Goal: Transaction & Acquisition: Purchase product/service

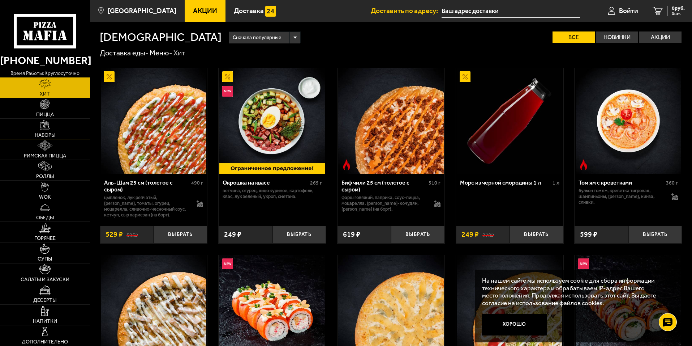
click at [79, 122] on link "Наборы" at bounding box center [45, 129] width 90 height 20
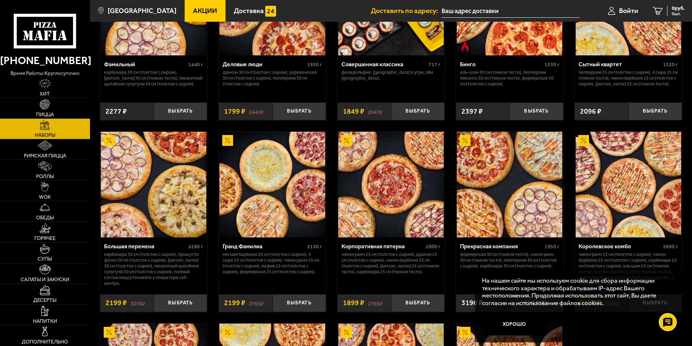
scroll to position [831, 0]
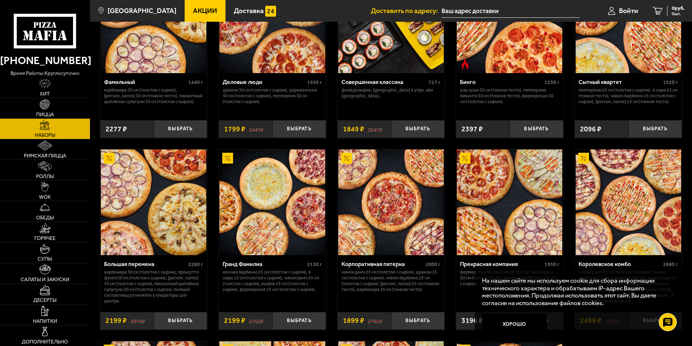
click at [486, 9] on input "text" at bounding box center [511, 10] width 138 height 13
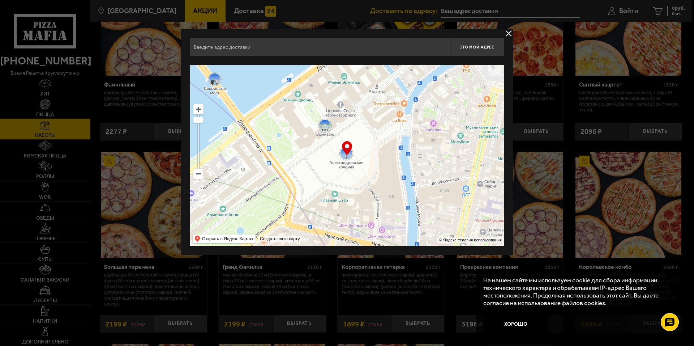
click at [286, 52] on input "text" at bounding box center [320, 47] width 260 height 18
type input "b"
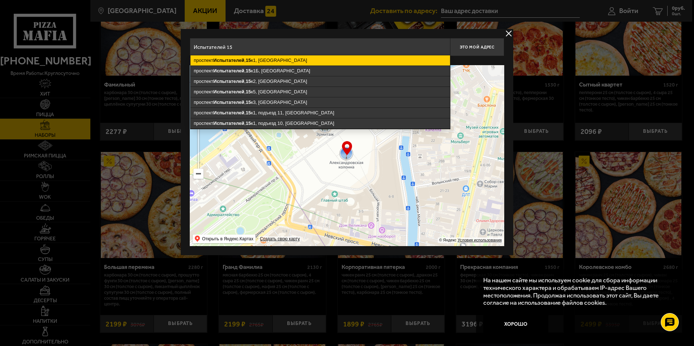
click at [288, 60] on ymaps "[STREET_ADDRESS]" at bounding box center [320, 60] width 260 height 10
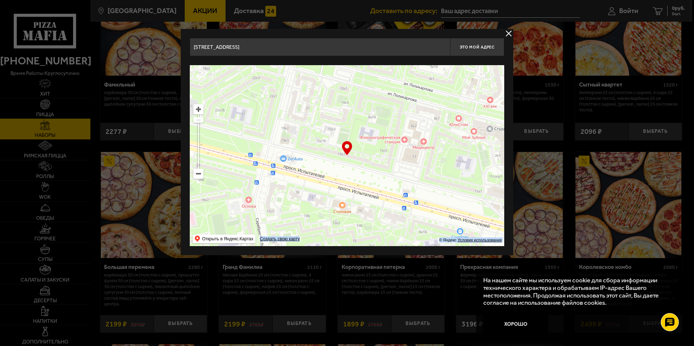
drag, startPoint x: 347, startPoint y: 149, endPoint x: 357, endPoint y: 147, distance: 10.2
click at [357, 147] on div "… © Яндекс Условия использования Открыть в Яндекс.Картах Создать свою карту" at bounding box center [347, 155] width 314 height 181
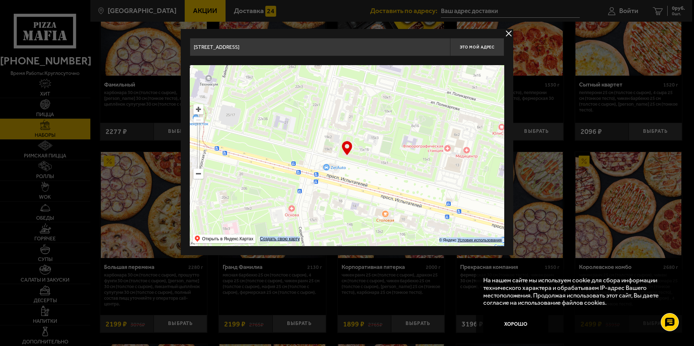
drag, startPoint x: 363, startPoint y: 157, endPoint x: 400, endPoint y: 163, distance: 38.4
click at [400, 163] on ymaps at bounding box center [347, 155] width 314 height 181
type input "[STREET_ADDRESS]"
click at [479, 51] on button "Это мой адрес" at bounding box center [477, 47] width 54 height 18
type input "[STREET_ADDRESS]"
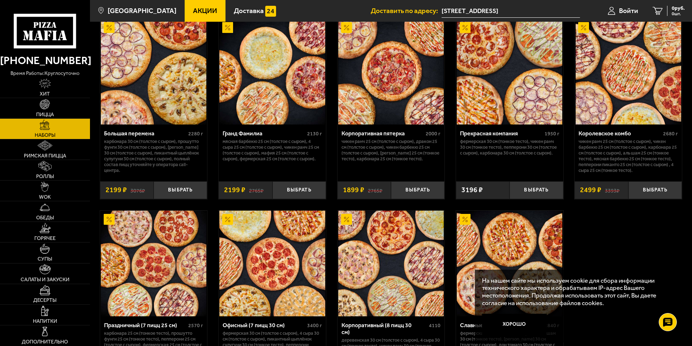
scroll to position [912, 0]
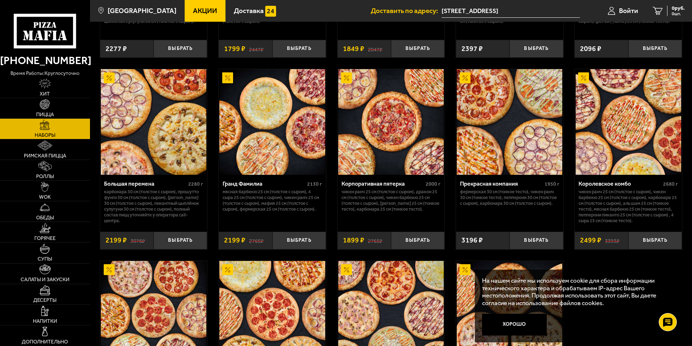
click at [390, 159] on img at bounding box center [391, 122] width 106 height 106
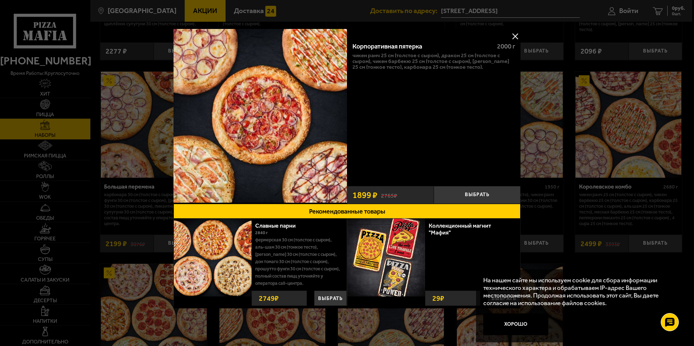
drag, startPoint x: 553, startPoint y: 123, endPoint x: 562, endPoint y: 126, distance: 9.9
click at [562, 126] on div at bounding box center [347, 173] width 694 height 346
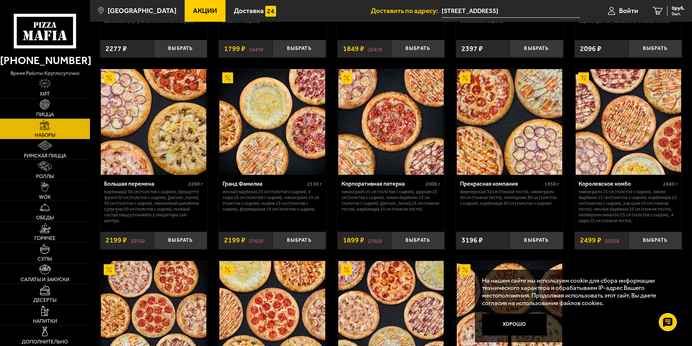
click at [403, 148] on img at bounding box center [391, 122] width 106 height 106
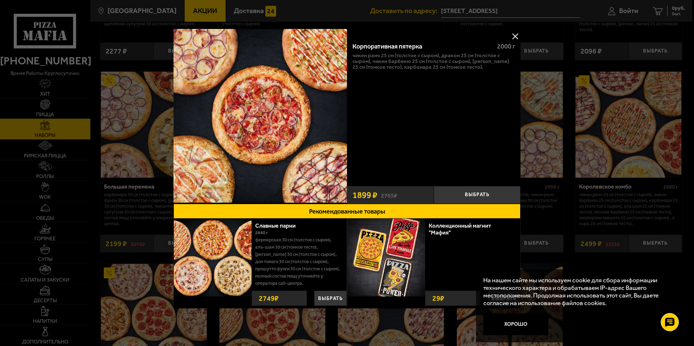
click at [514, 34] on button at bounding box center [515, 36] width 11 height 11
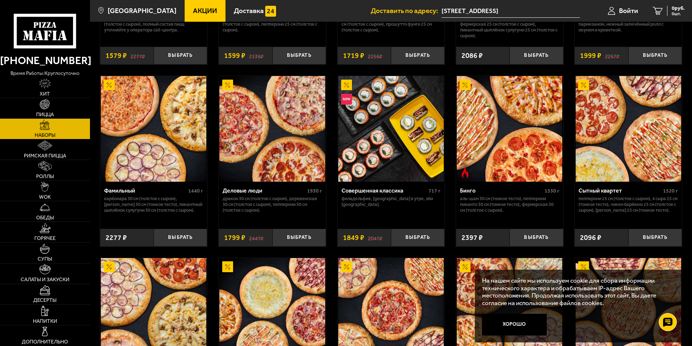
scroll to position [695, 0]
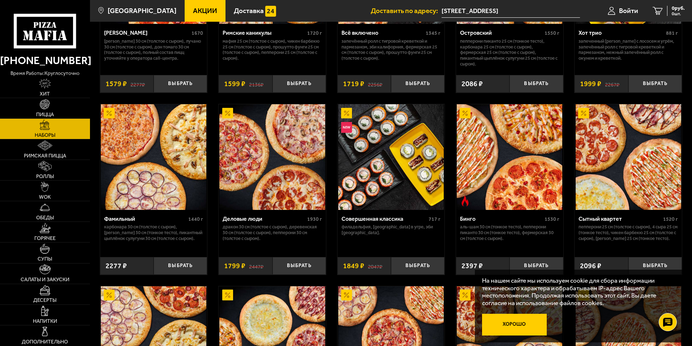
click at [536, 324] on button "Хорошо" at bounding box center [514, 324] width 65 height 22
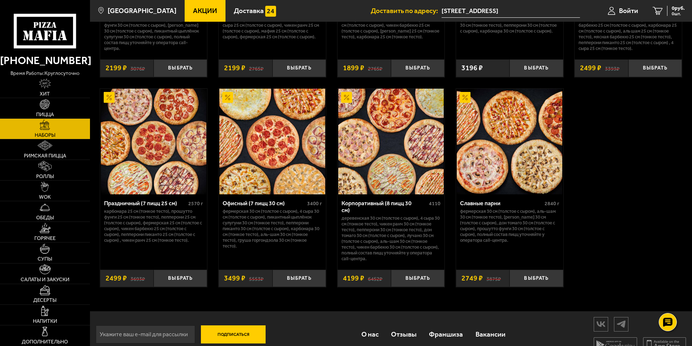
scroll to position [1092, 0]
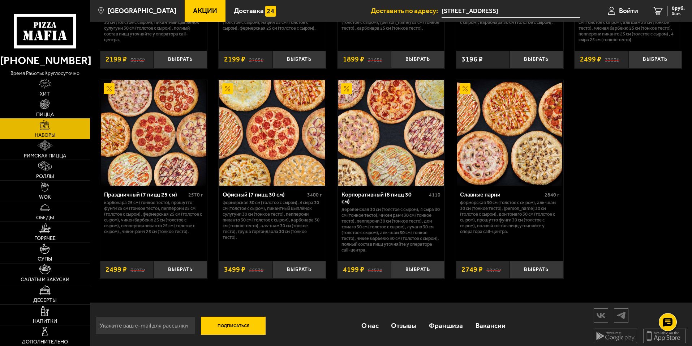
click at [26, 112] on link "Пицца" at bounding box center [45, 108] width 90 height 20
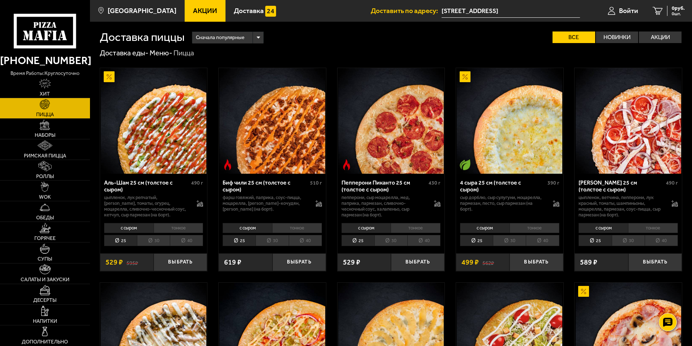
click at [189, 226] on li "тонкое" at bounding box center [179, 228] width 50 height 10
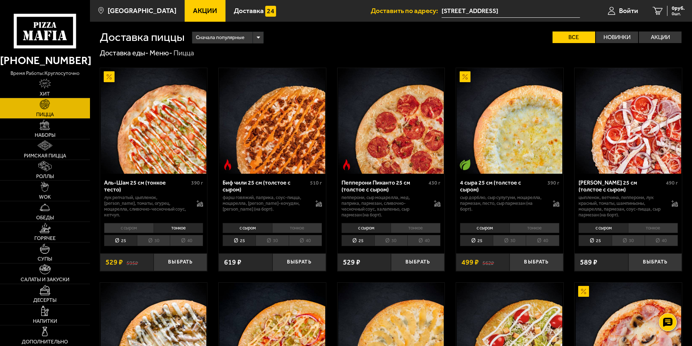
click at [140, 227] on li "с сыром" at bounding box center [129, 228] width 50 height 10
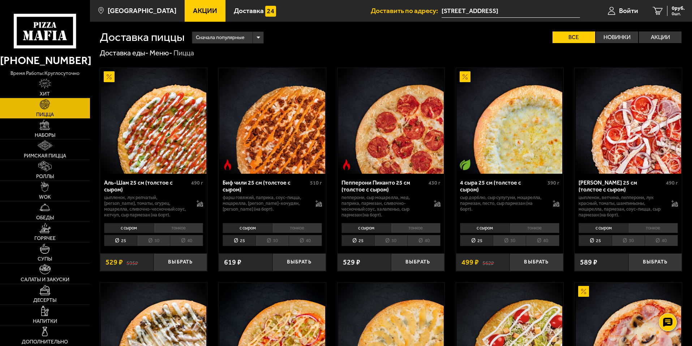
click at [173, 225] on li "тонкое" at bounding box center [179, 228] width 50 height 10
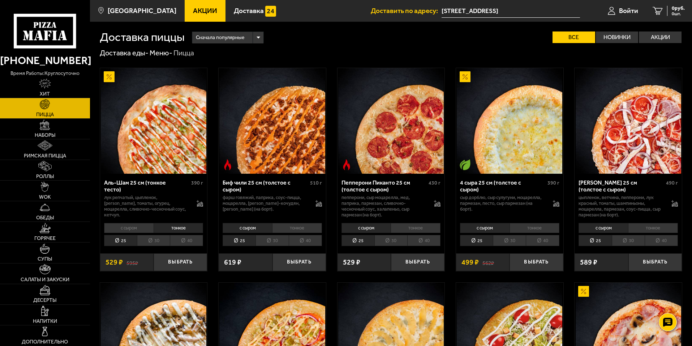
click at [146, 239] on li "30" at bounding box center [153, 240] width 33 height 11
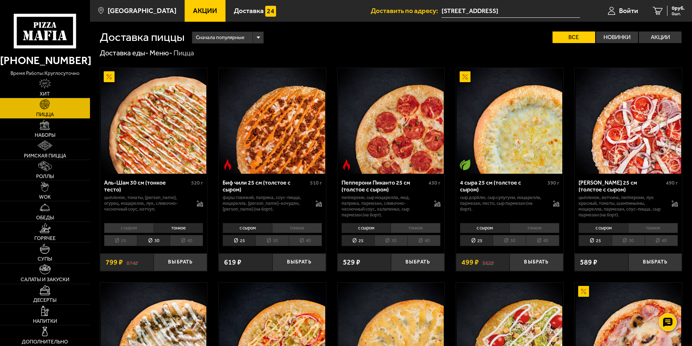
click at [126, 240] on li "25" at bounding box center [120, 240] width 33 height 11
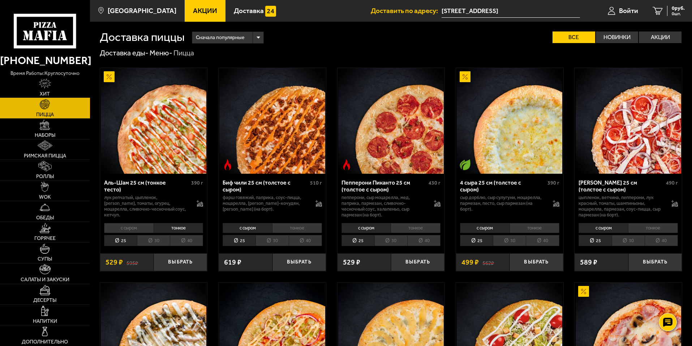
click at [57, 93] on link "Хит" at bounding box center [45, 87] width 90 height 20
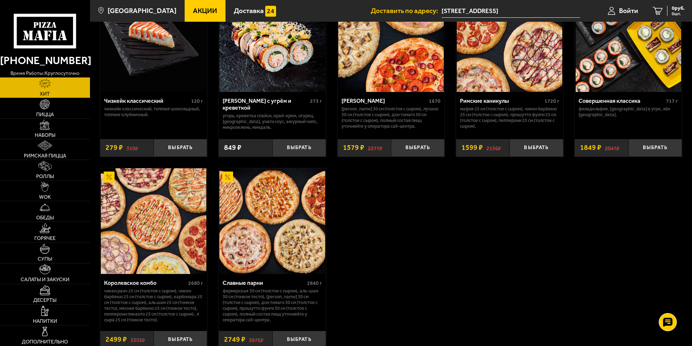
scroll to position [470, 0]
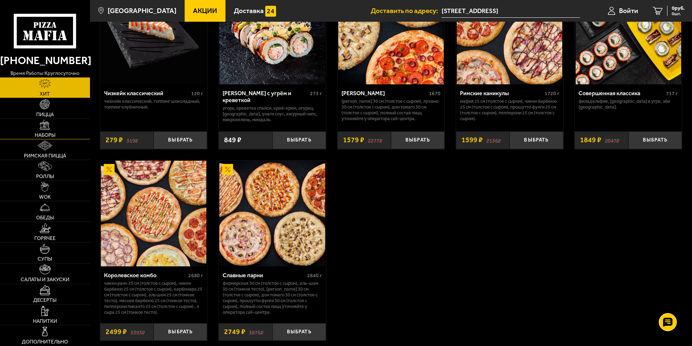
click at [47, 128] on img at bounding box center [45, 125] width 10 height 10
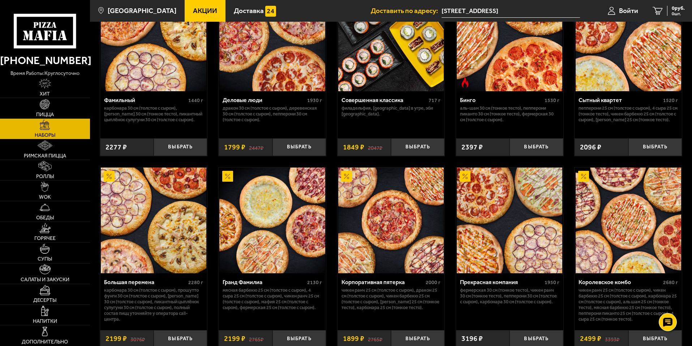
scroll to position [831, 0]
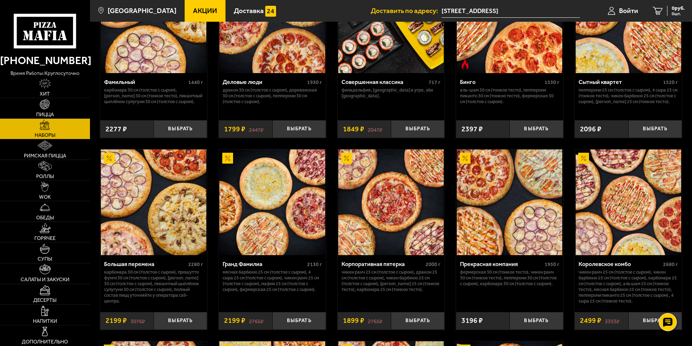
click at [390, 196] on img at bounding box center [391, 202] width 106 height 106
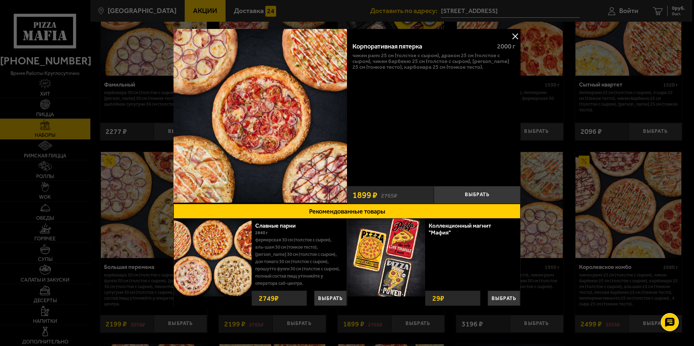
click at [514, 36] on button at bounding box center [515, 36] width 11 height 11
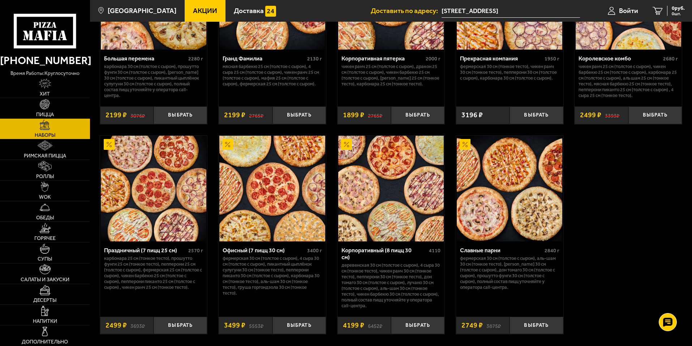
scroll to position [1084, 0]
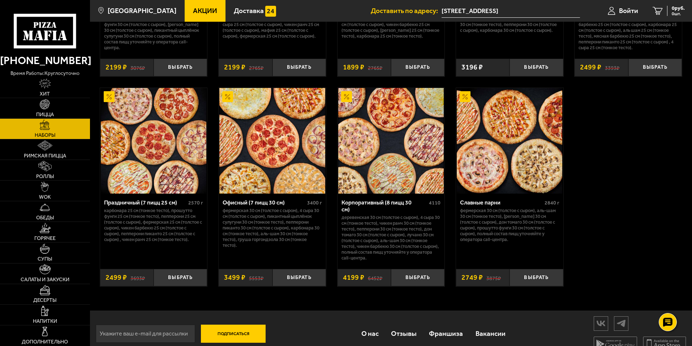
click at [196, 147] on img at bounding box center [154, 141] width 106 height 106
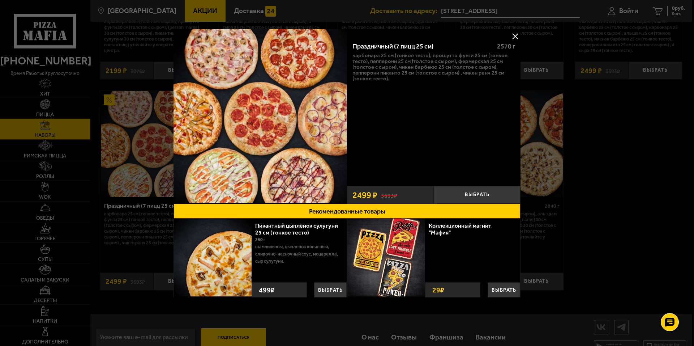
click at [513, 34] on button at bounding box center [515, 36] width 11 height 11
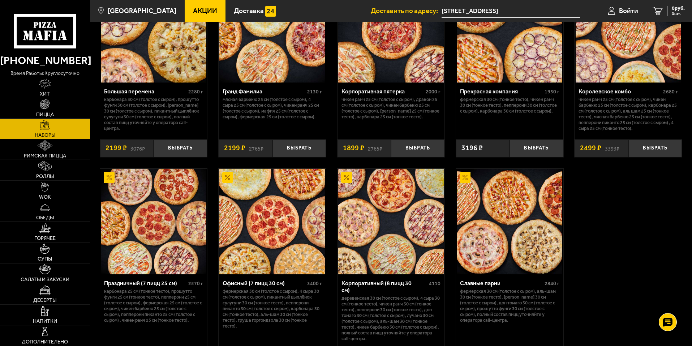
scroll to position [1048, 0]
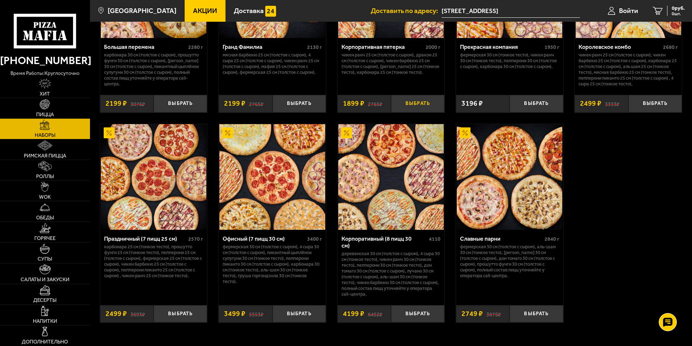
click at [430, 112] on button "Выбрать" at bounding box center [417, 104] width 53 height 18
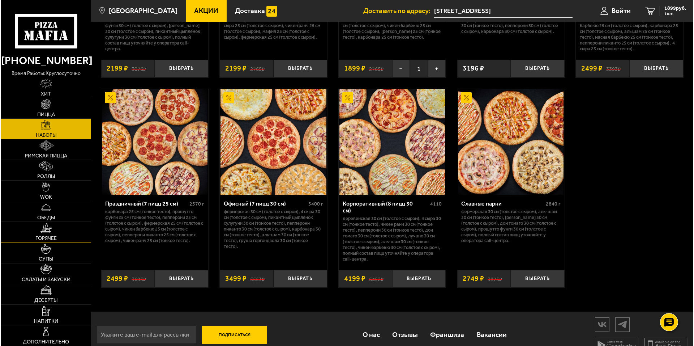
scroll to position [1092, 0]
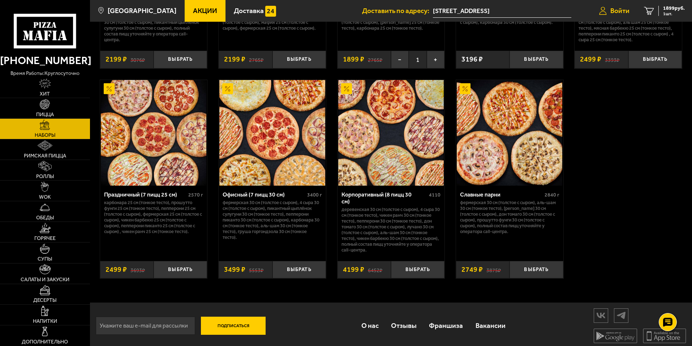
click at [619, 12] on span "Войти" at bounding box center [619, 10] width 19 height 7
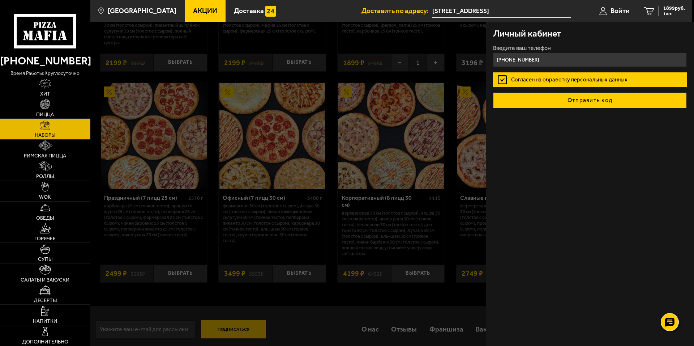
type input "[PHONE_NUMBER]"
click at [558, 98] on button "Отправить код" at bounding box center [590, 100] width 194 height 16
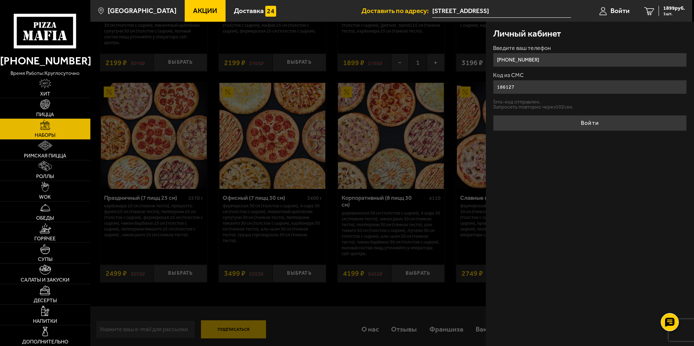
type input "186127"
click at [538, 132] on div "Личный кабинет Введите ваш телефон [PHONE_NUMBER] Код из СМС 186127 Sms-код отп…" at bounding box center [590, 184] width 208 height 324
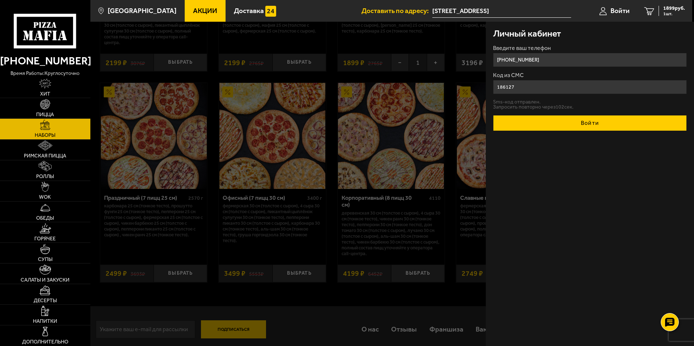
click at [539, 124] on button "Войти" at bounding box center [590, 123] width 194 height 16
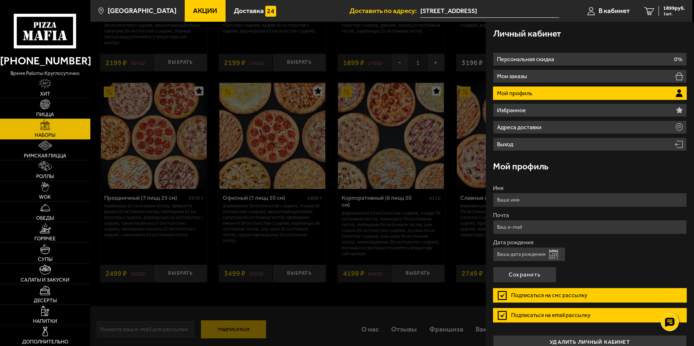
click at [523, 203] on input "Имя" at bounding box center [590, 200] width 194 height 14
drag, startPoint x: 501, startPoint y: 202, endPoint x: 496, endPoint y: 202, distance: 4.7
click at [496, 202] on input "[PERSON_NAME]" at bounding box center [590, 200] width 194 height 14
type input "[PERSON_NAME]"
click at [516, 221] on input "Почта" at bounding box center [590, 227] width 194 height 14
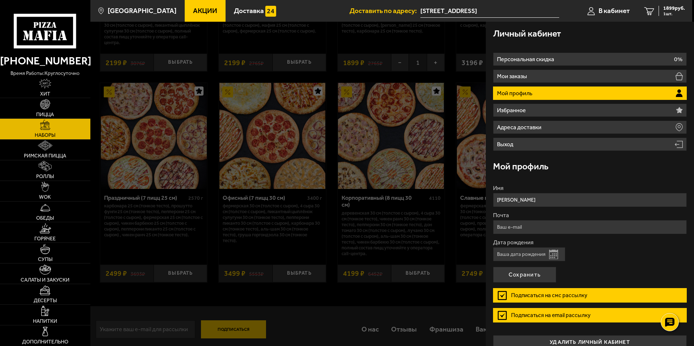
type input "[EMAIL_ADDRESS][DOMAIN_NAME]"
click at [542, 258] on input "Дата рождения" at bounding box center [529, 254] width 72 height 14
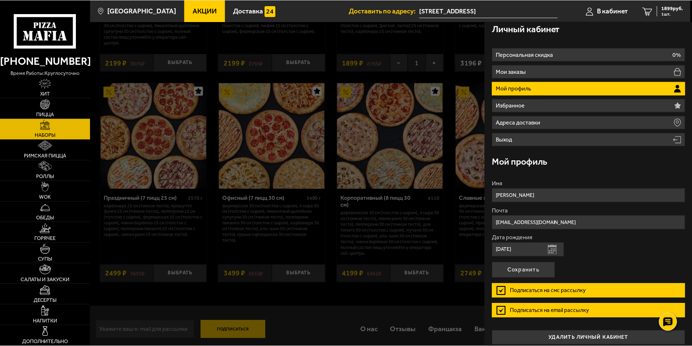
scroll to position [11, 0]
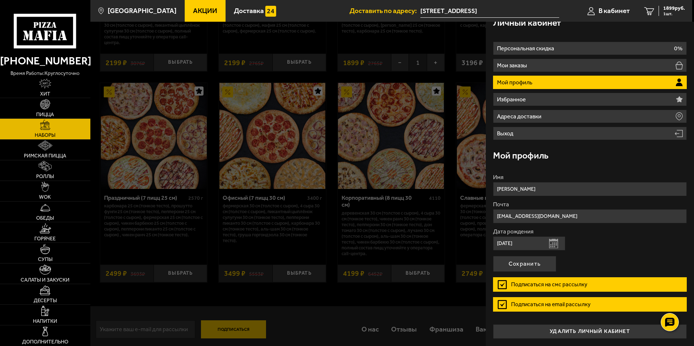
type input "[DATE]"
click at [500, 285] on label "Подписаться на смс рассылку" at bounding box center [590, 284] width 194 height 14
click at [0, 0] on input "Подписаться на смс рассылку" at bounding box center [0, 0] width 0 height 0
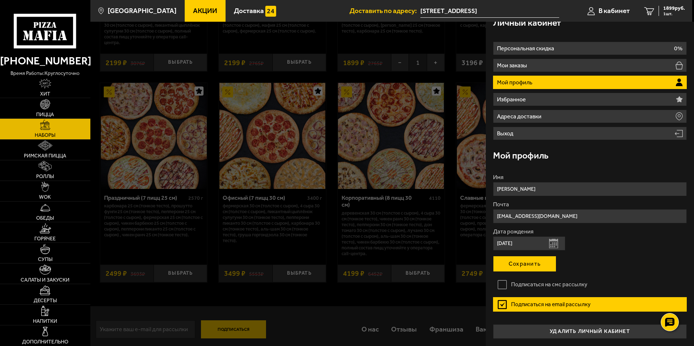
click at [538, 264] on button "Сохранить" at bounding box center [524, 264] width 63 height 16
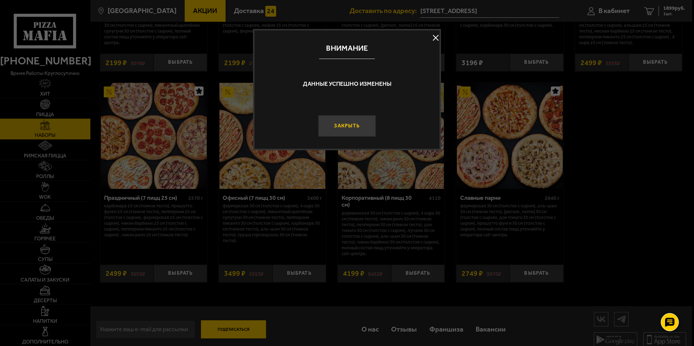
click at [363, 133] on button "Закрыть" at bounding box center [347, 126] width 58 height 22
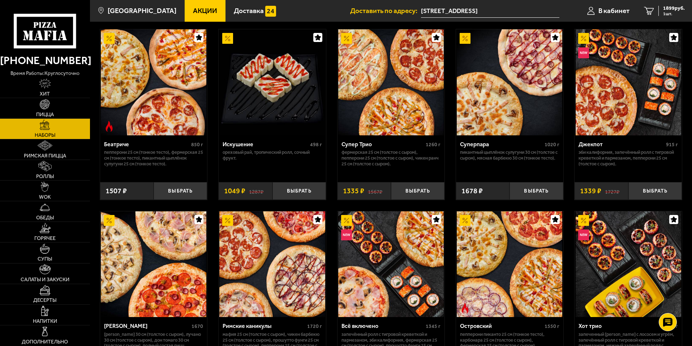
scroll to position [369, 0]
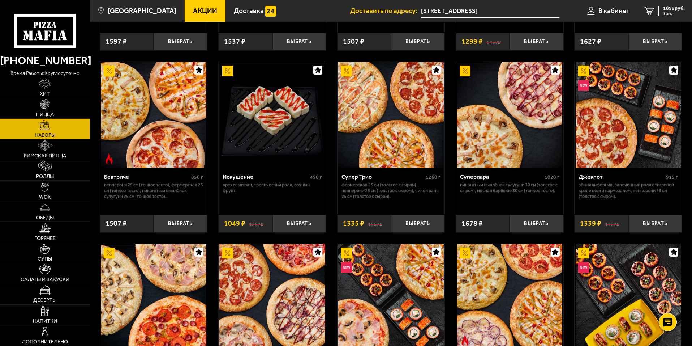
click at [193, 12] on span "Акции" at bounding box center [205, 10] width 24 height 7
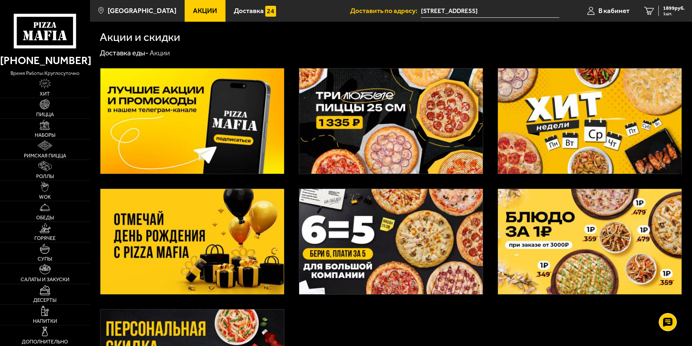
click at [423, 111] on img at bounding box center [391, 120] width 184 height 105
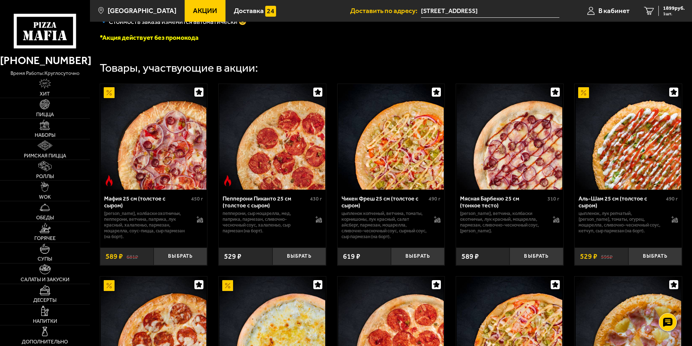
scroll to position [217, 0]
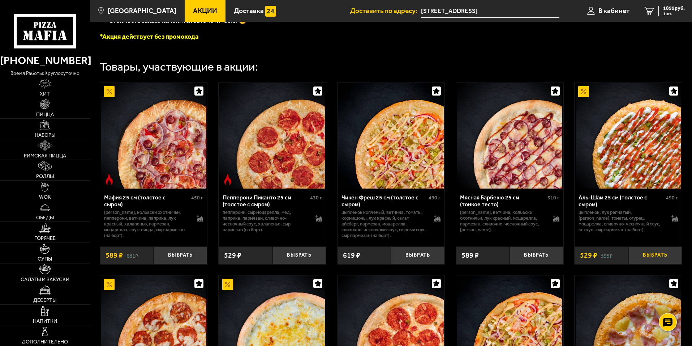
click at [654, 259] on button "Выбрать" at bounding box center [655, 255] width 53 height 18
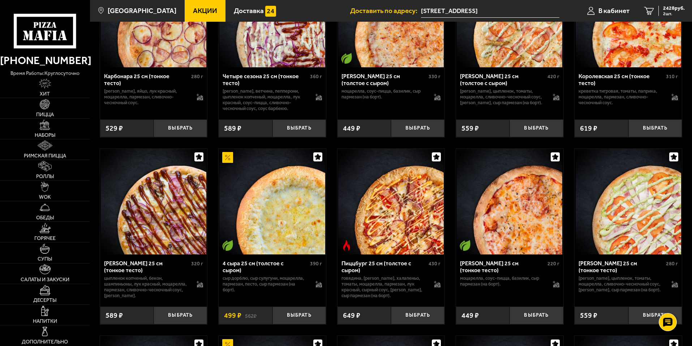
scroll to position [1735, 0]
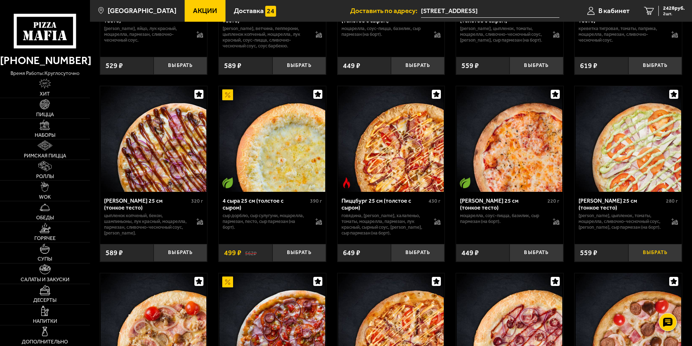
click at [656, 261] on button "Выбрать" at bounding box center [655, 253] width 53 height 18
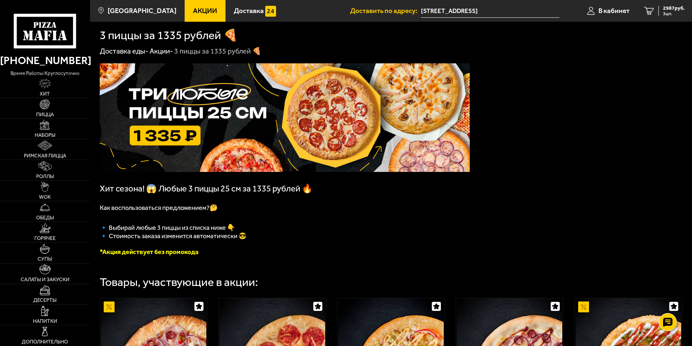
scroll to position [0, 0]
